Goal: Find contact information: Find contact information

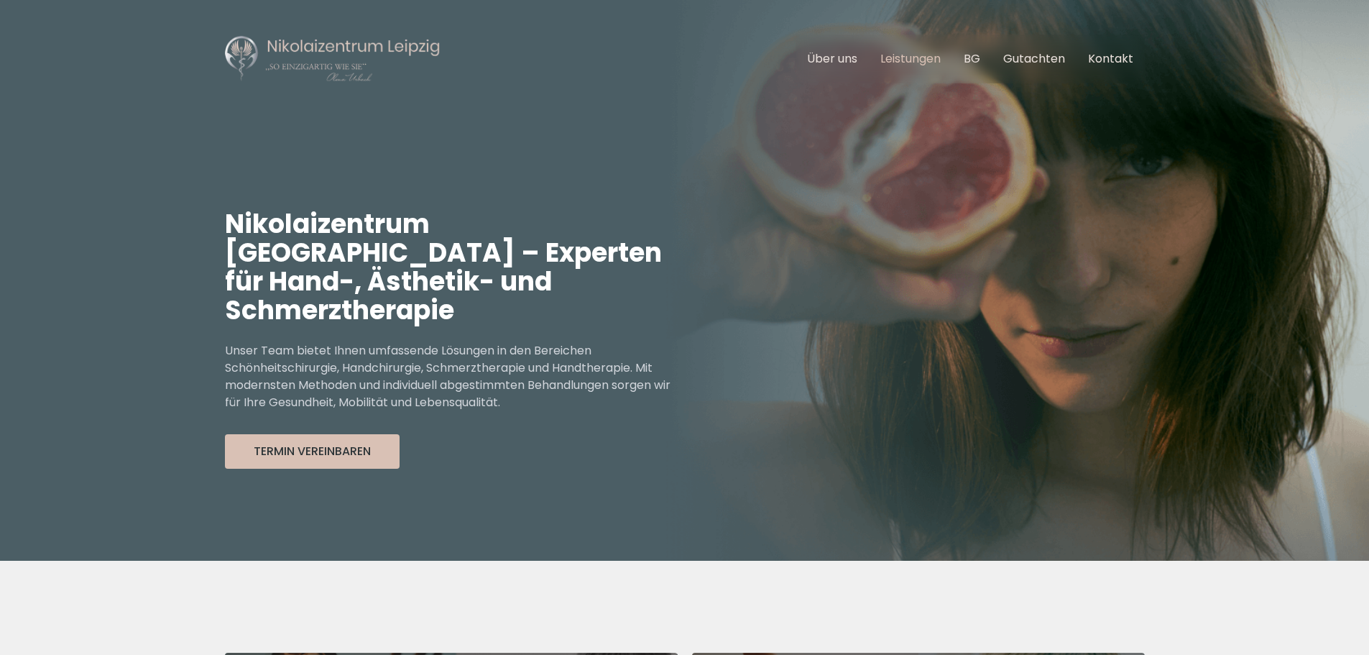
click at [916, 66] on link "Leistungen" at bounding box center [910, 58] width 60 height 17
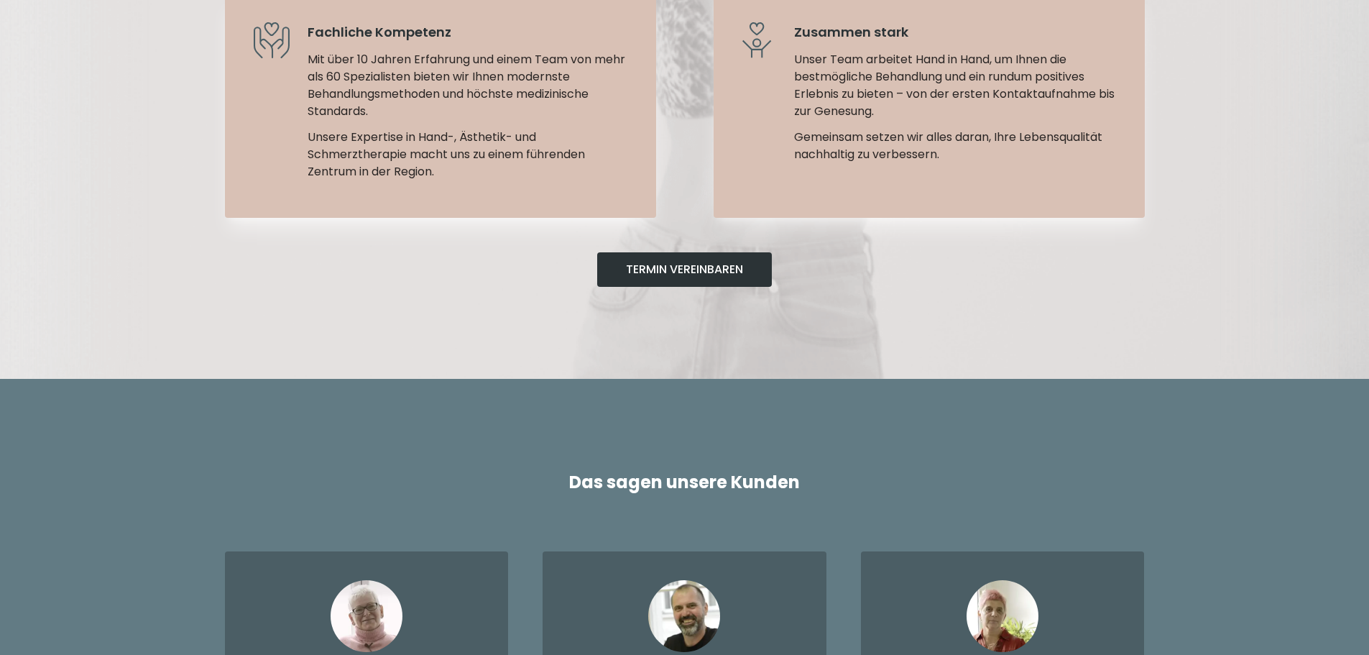
scroll to position [2760, 0]
click at [728, 253] on button "Termin Vereinbaren" at bounding box center [684, 270] width 175 height 35
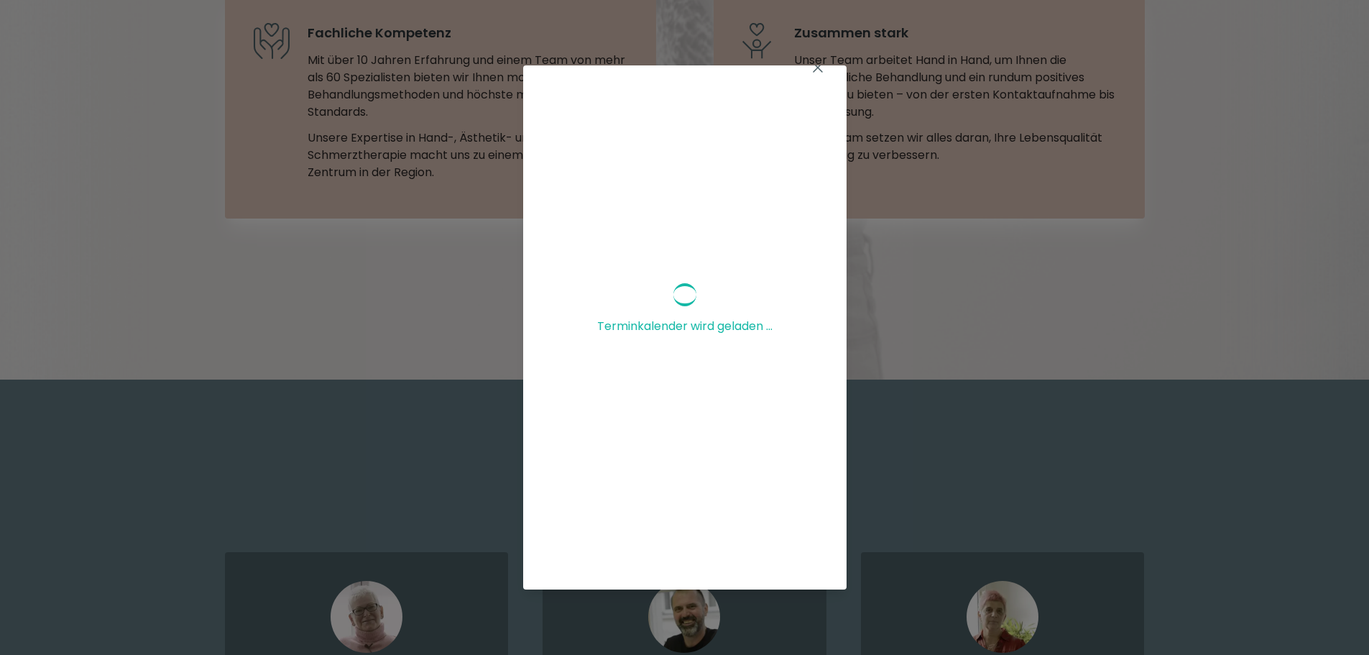
scroll to position [0, 0]
click at [809, 89] on icon at bounding box center [817, 85] width 17 height 17
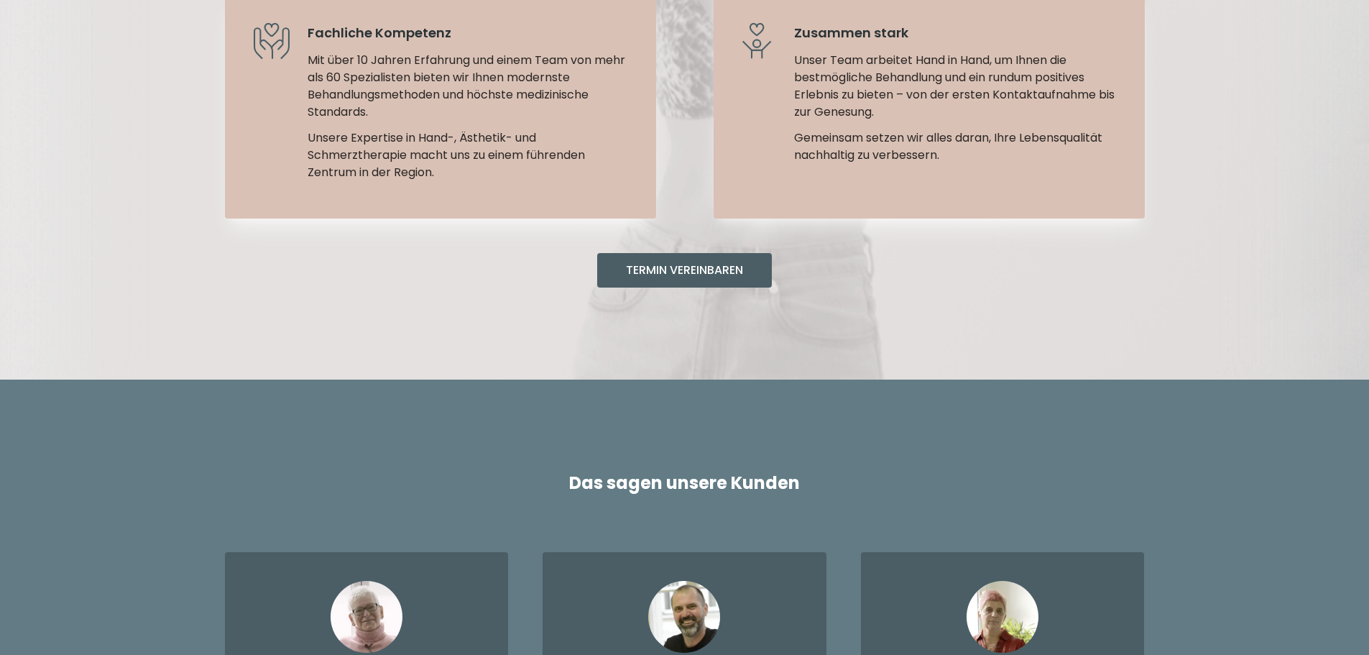
click at [689, 253] on button "Termin Vereinbaren" at bounding box center [684, 270] width 175 height 35
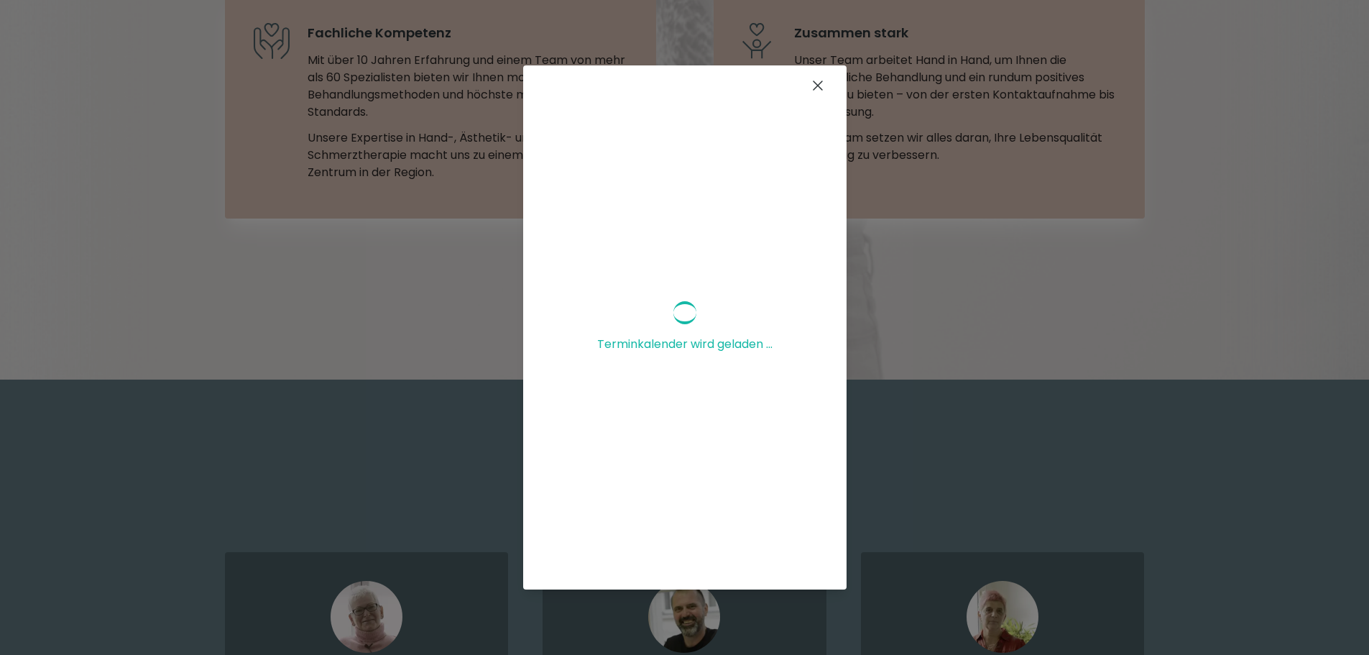
click at [809, 83] on icon at bounding box center [817, 85] width 17 height 17
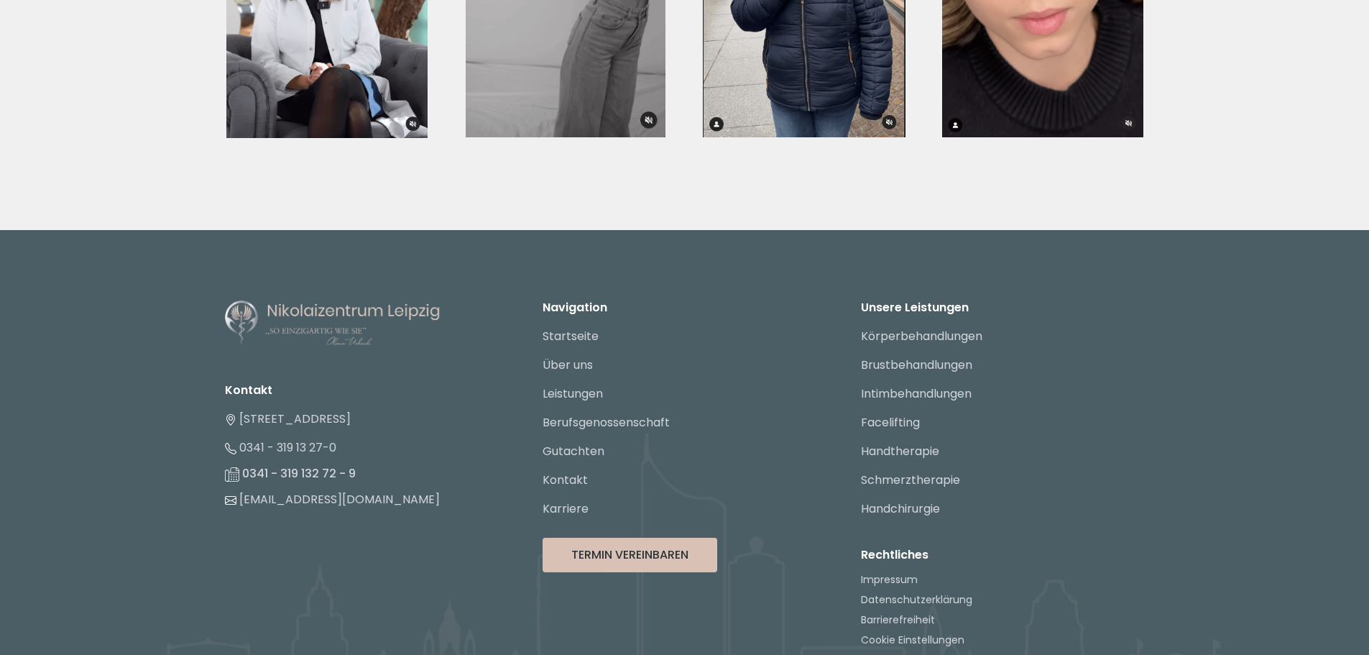
scroll to position [5397, 0]
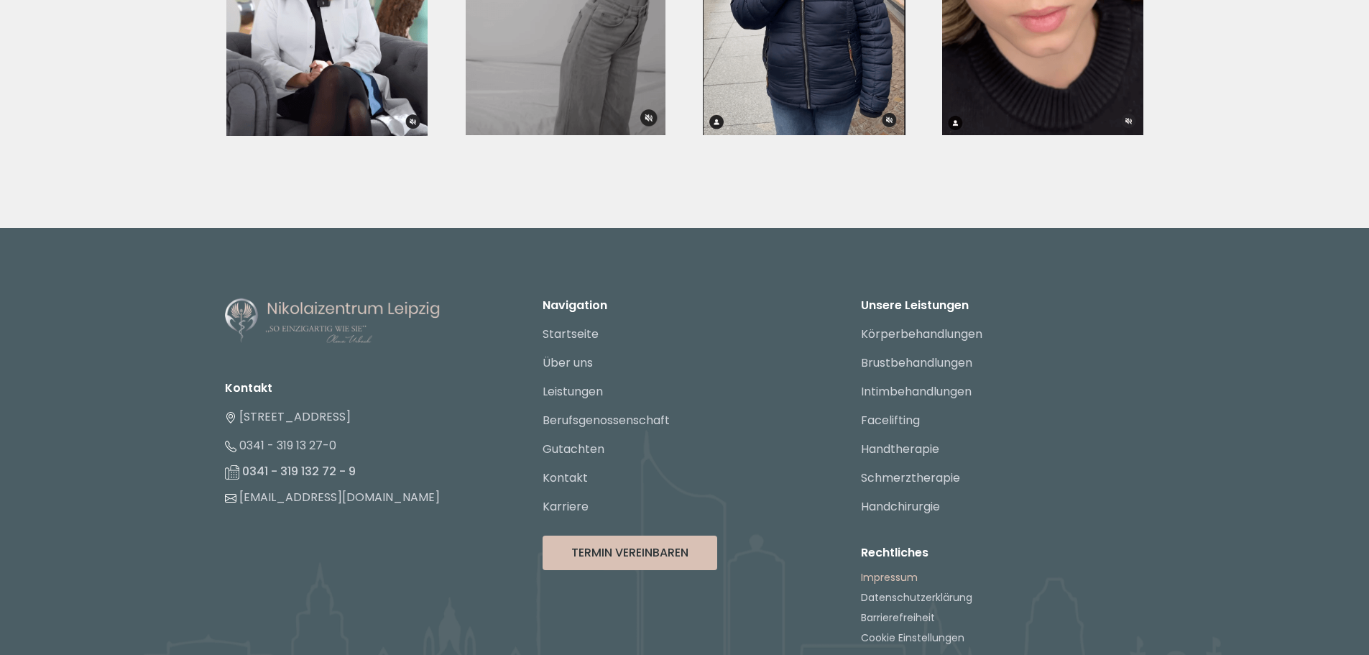
click at [886, 570] on link "Impressum" at bounding box center [889, 577] width 57 height 14
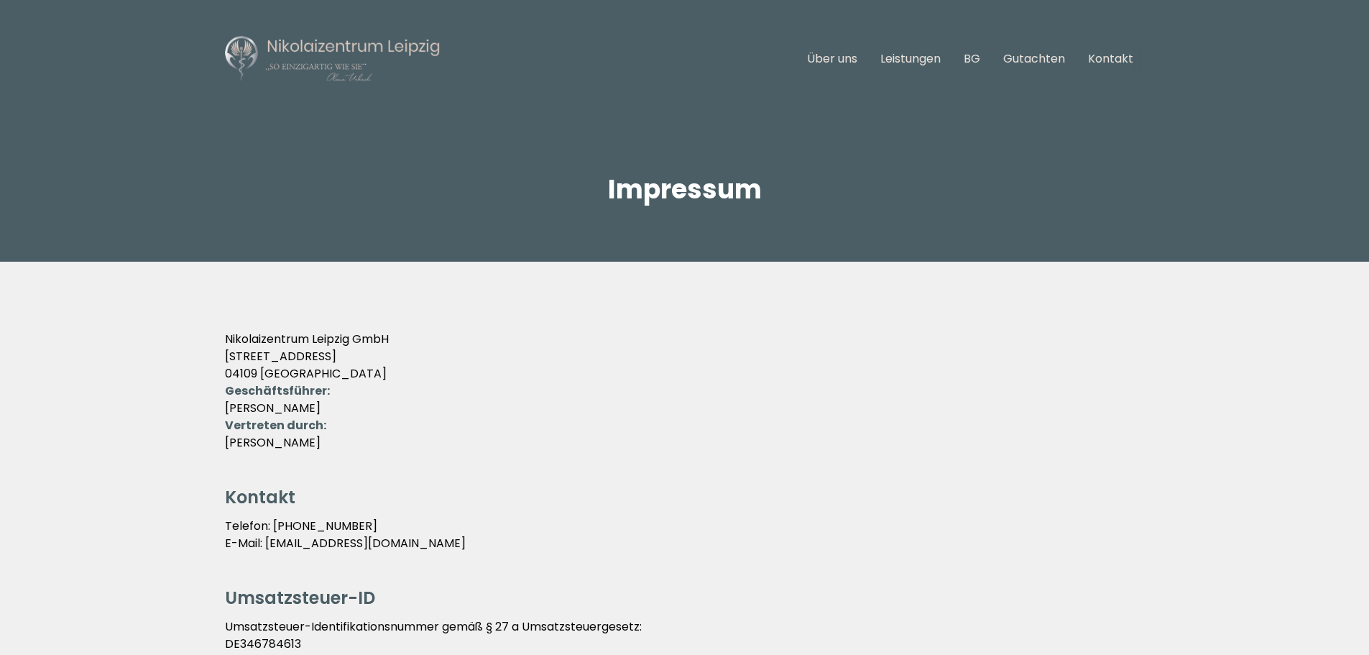
click at [325, 47] on img at bounding box center [333, 59] width 216 height 49
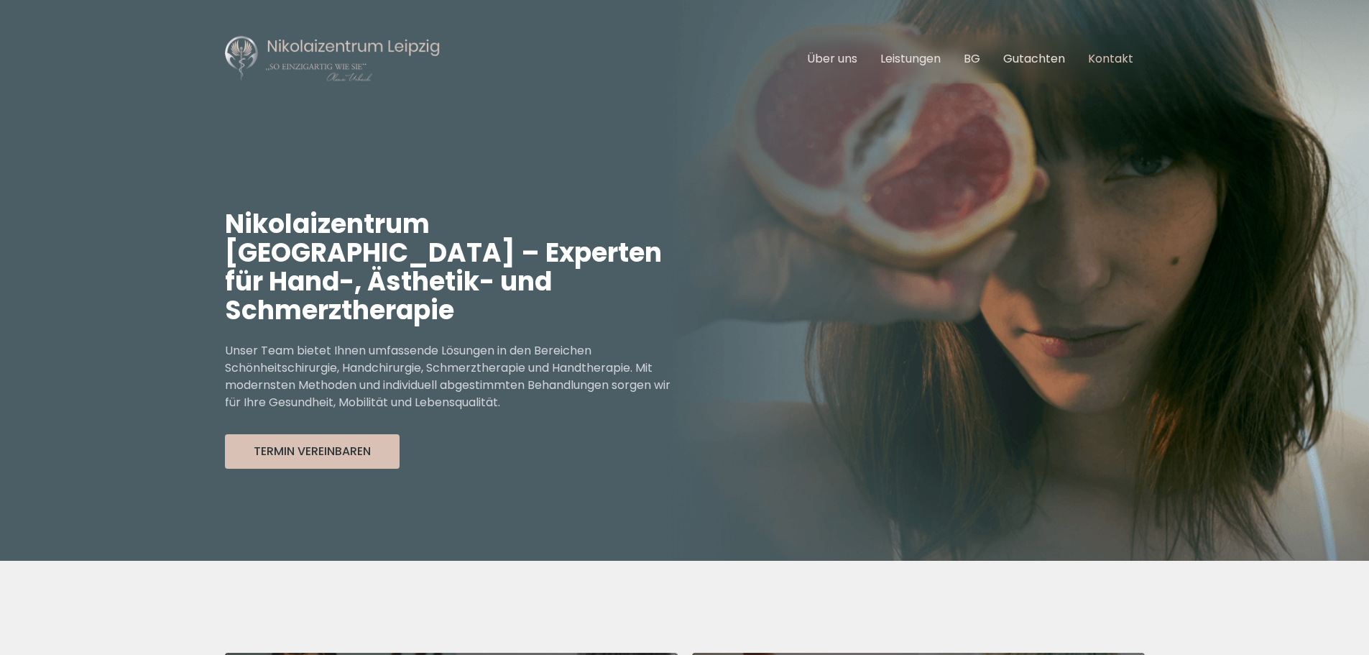
click at [1093, 57] on link "Kontakt" at bounding box center [1110, 58] width 45 height 17
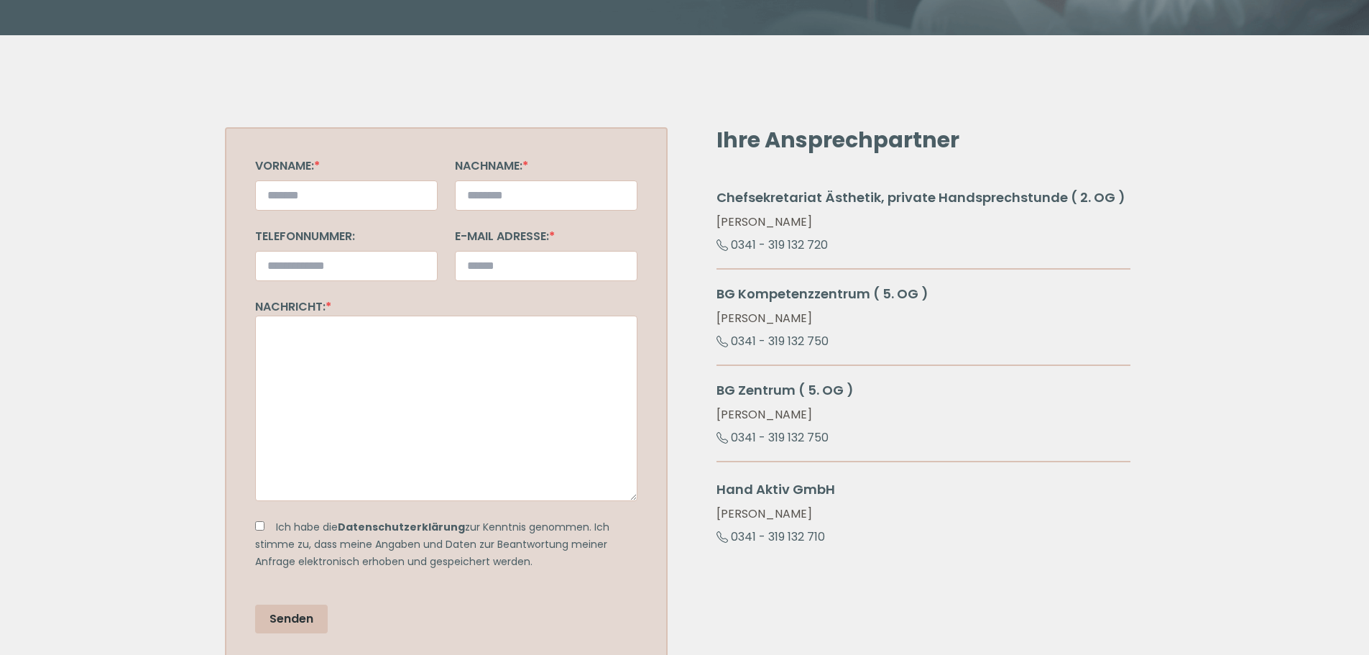
scroll to position [514, 0]
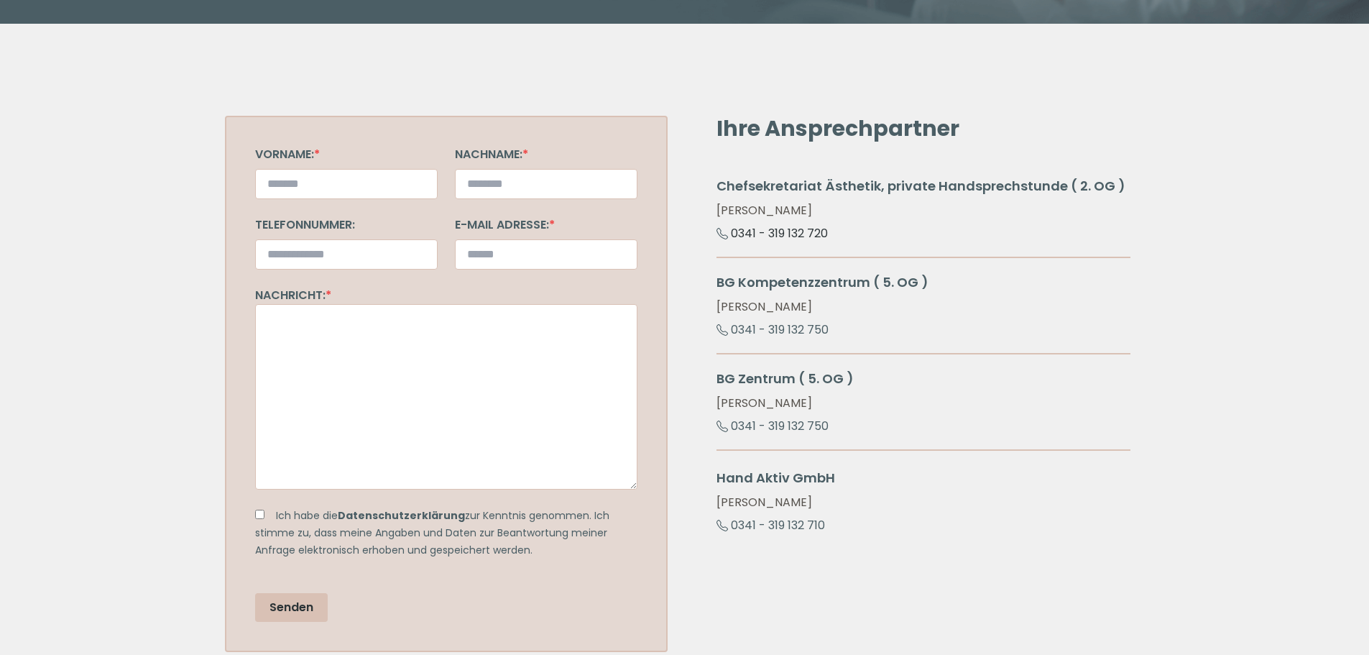
drag, startPoint x: 838, startPoint y: 235, endPoint x: 732, endPoint y: 241, distance: 105.8
click at [732, 241] on div "Chefsekretariat Ästhetik, private Handsprechstunde ( 2. OG ) Celina Herbst 0341…" at bounding box center [924, 217] width 414 height 82
copy link "0341 - 319 132 720"
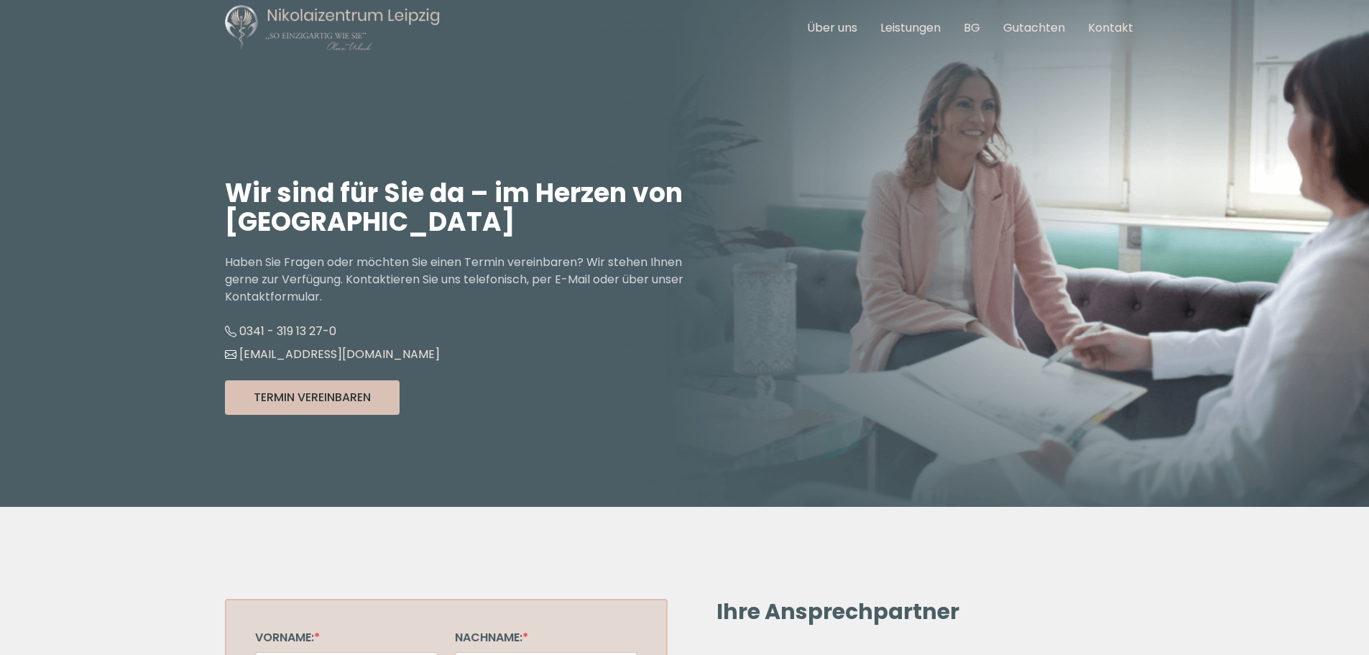
scroll to position [0, 0]
